Goal: Information Seeking & Learning: Find specific fact

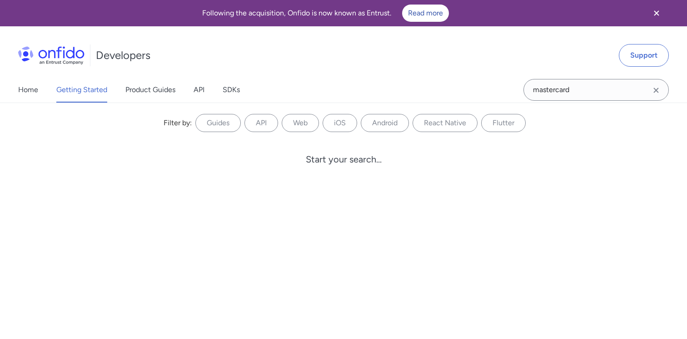
type input "mastercard"
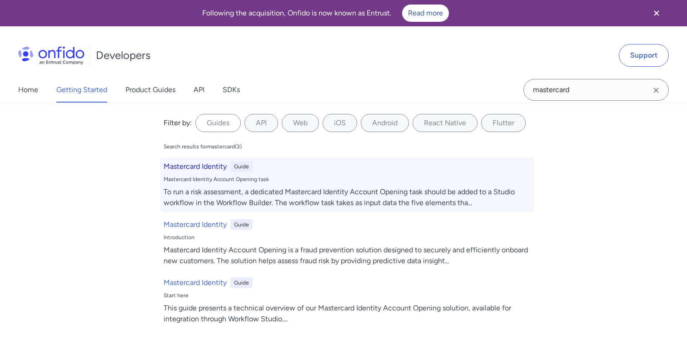
click at [181, 169] on h6 "Mastercard Identity" at bounding box center [195, 166] width 63 height 11
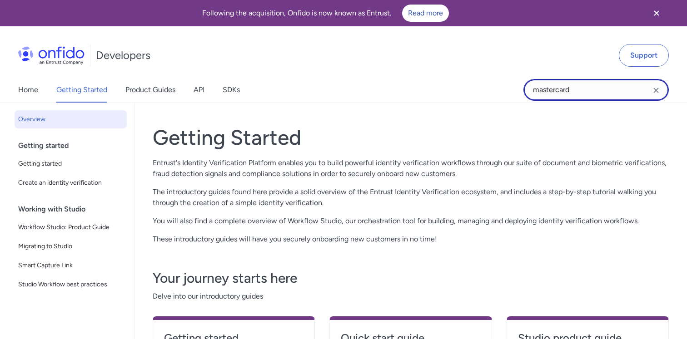
click at [592, 92] on input "mastercard" at bounding box center [595, 90] width 145 height 22
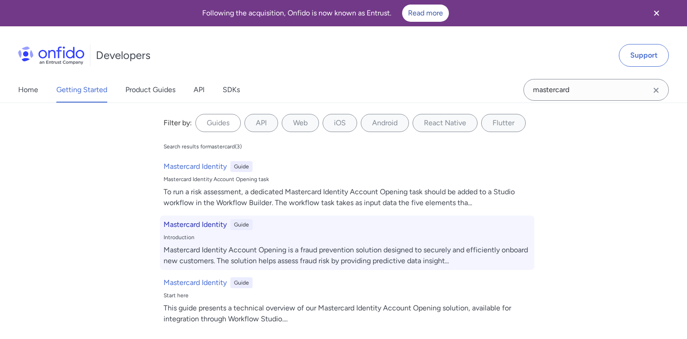
click at [215, 222] on h6 "Mastercard Identity" at bounding box center [195, 224] width 63 height 11
